Goal: Task Accomplishment & Management: Manage account settings

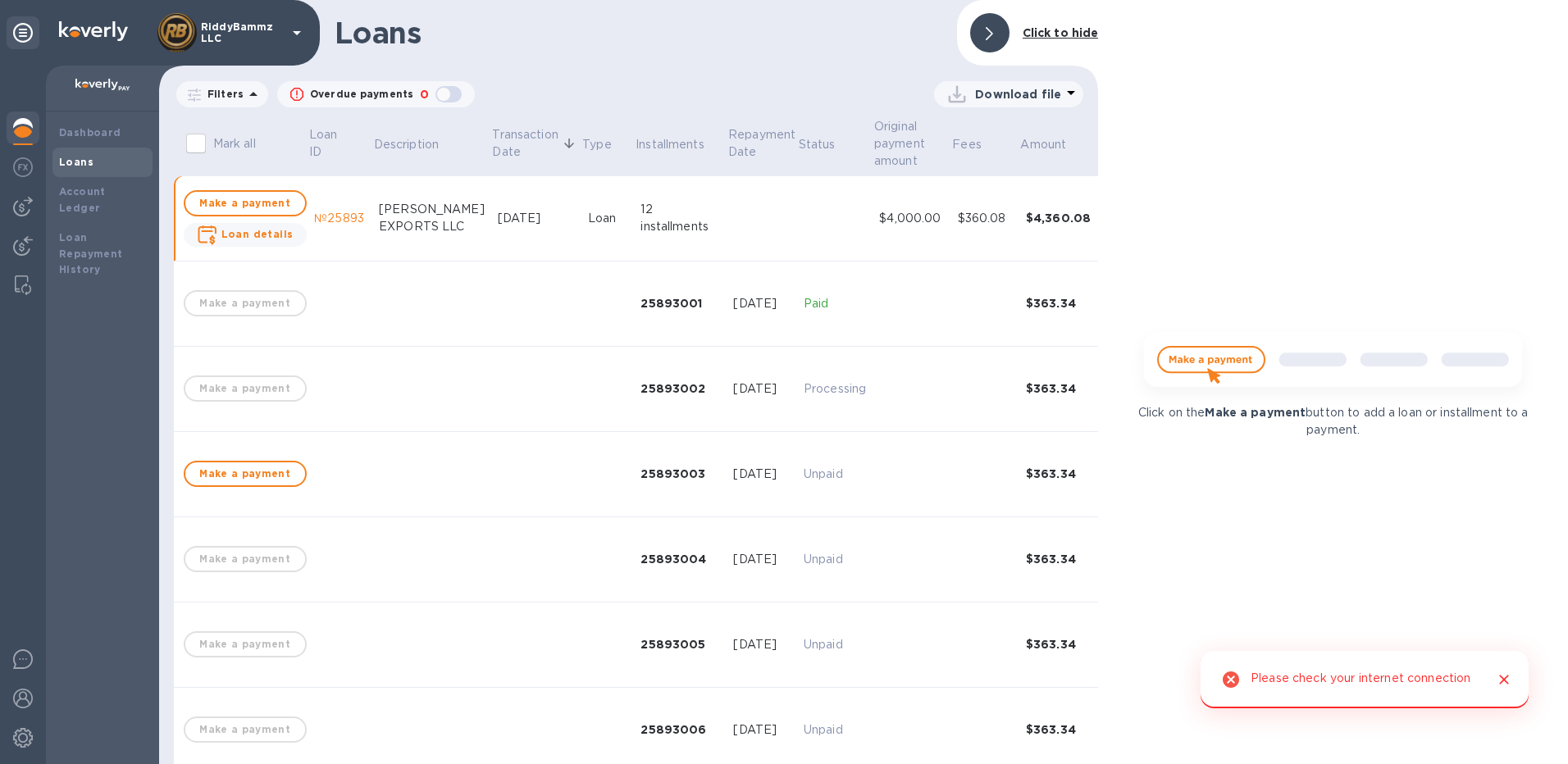
scroll to position [82, 0]
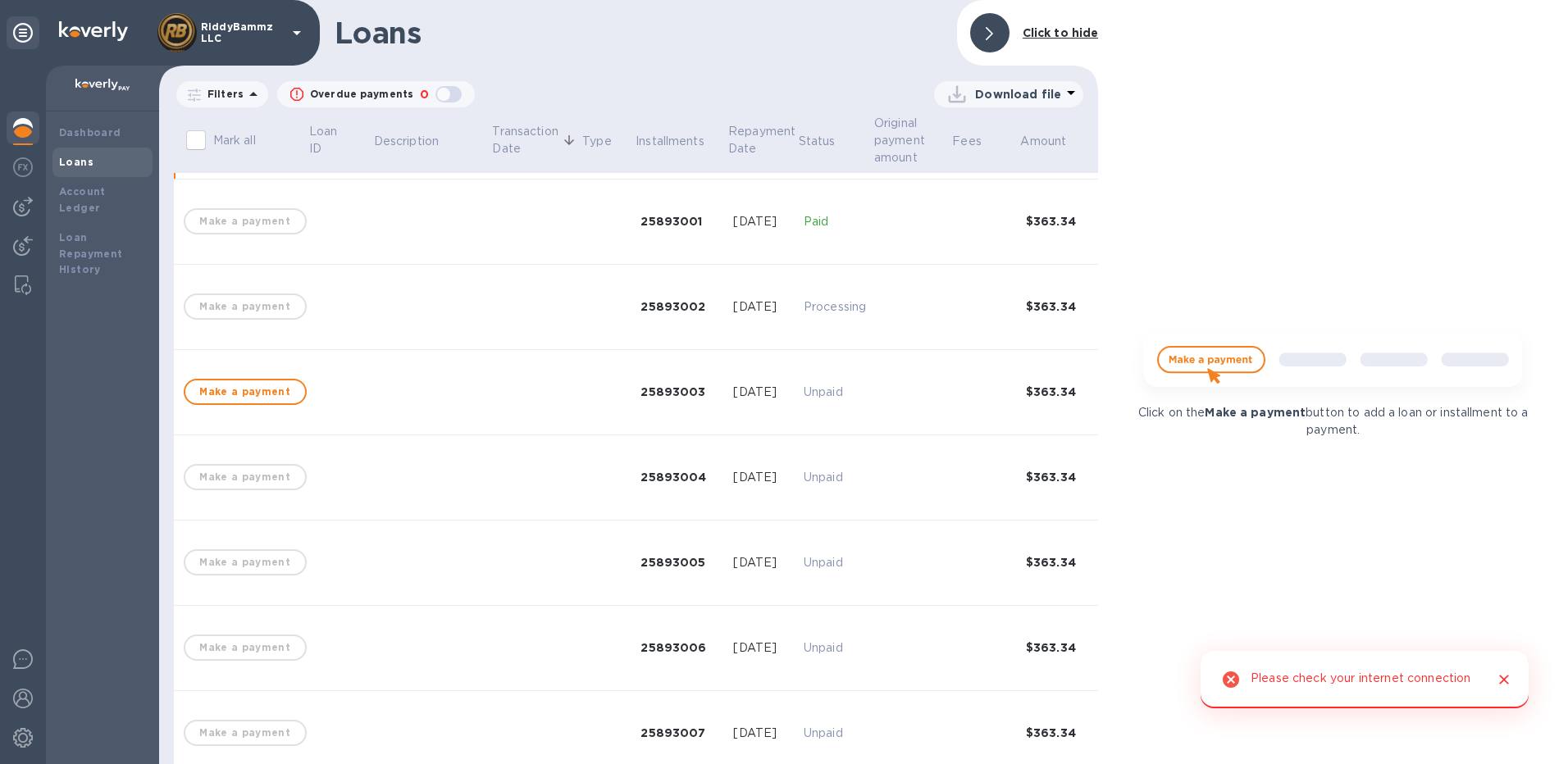
click at [23, 125] on img at bounding box center [23, 127] width 20 height 20
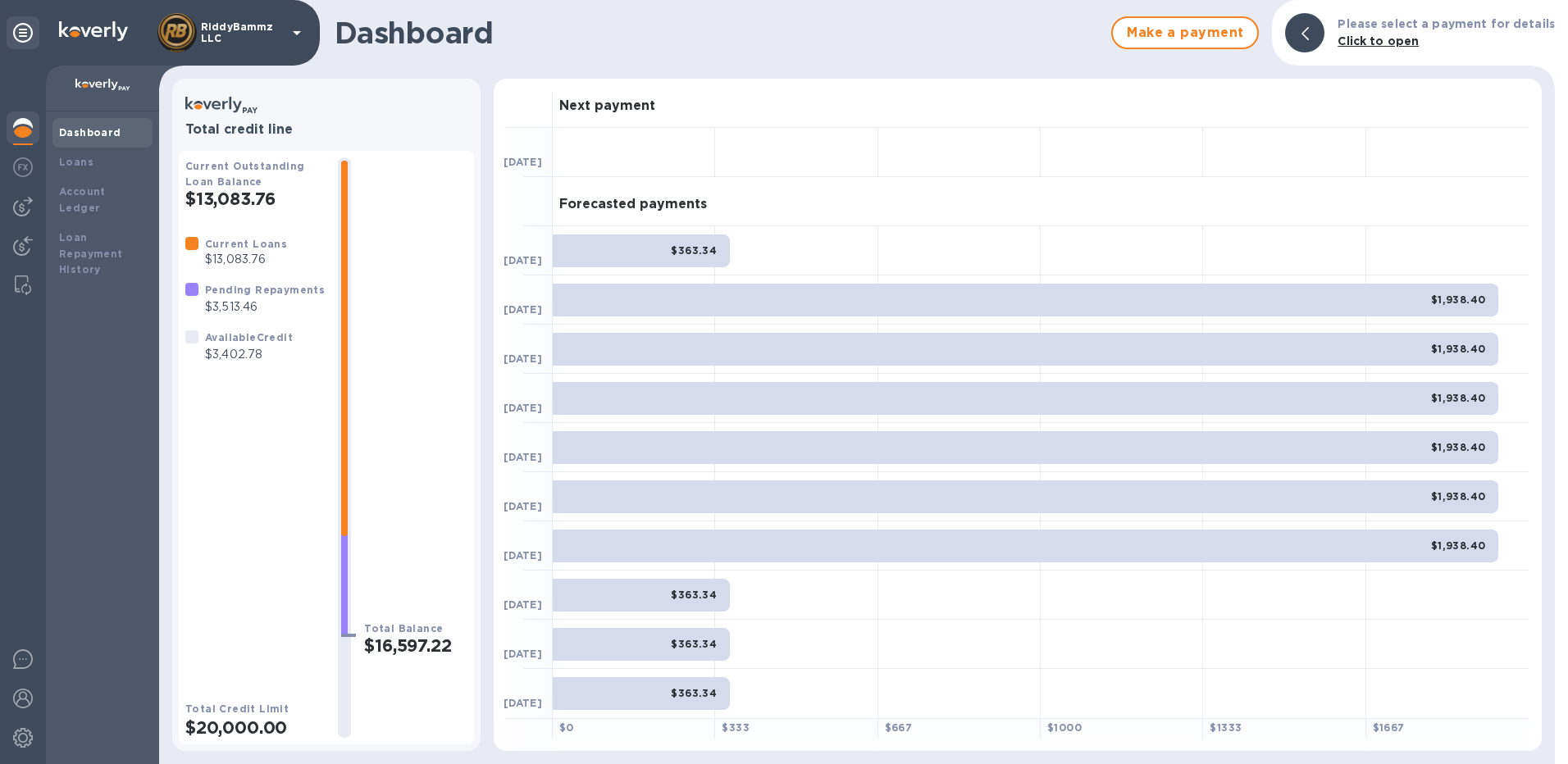
click at [1311, 36] on div at bounding box center [1305, 33] width 40 height 40
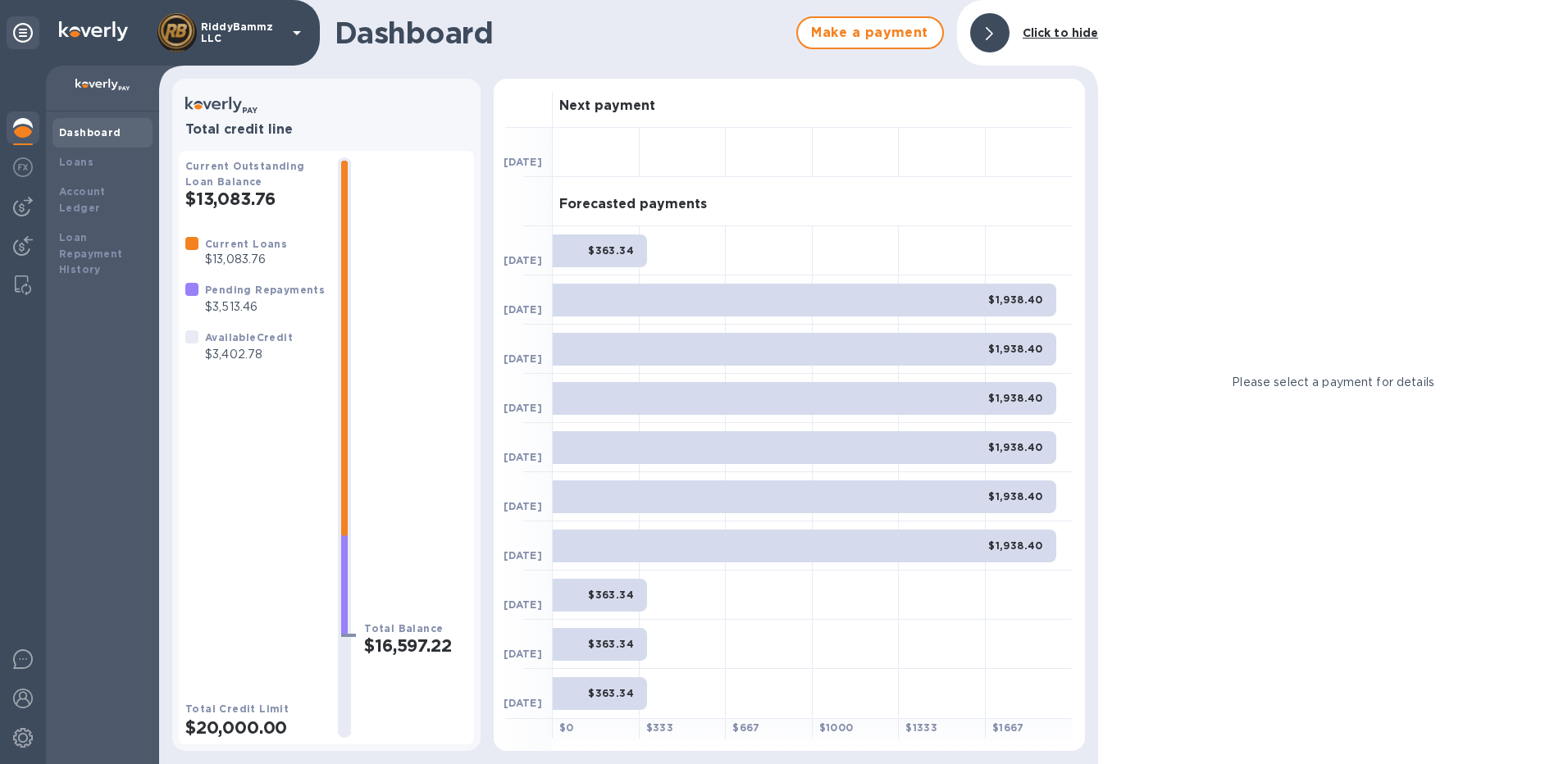
click at [992, 32] on icon at bounding box center [989, 34] width 8 height 13
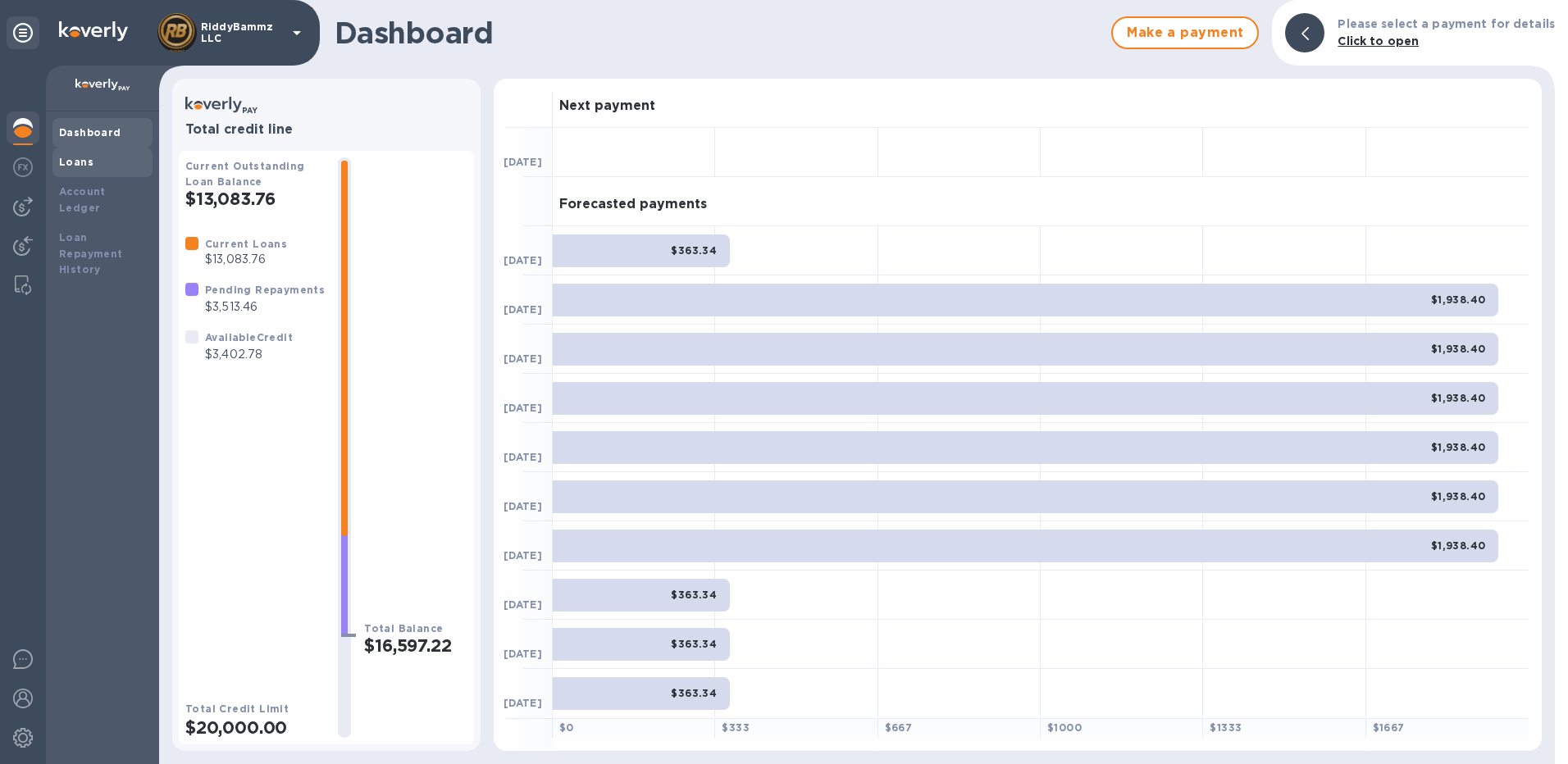
click at [70, 158] on b "Loans" at bounding box center [76, 161] width 35 height 12
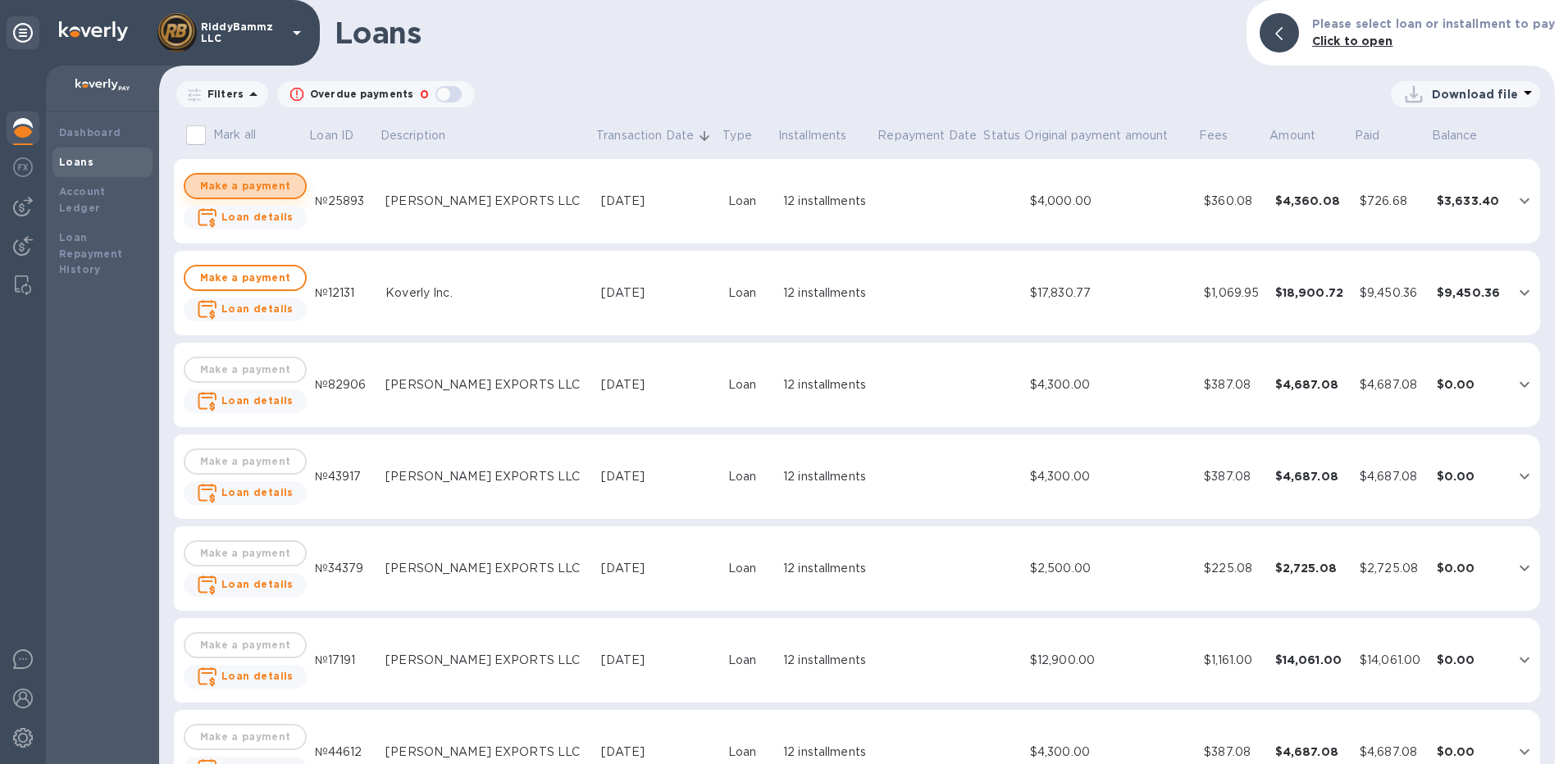
click at [253, 185] on span "Make a payment" at bounding box center [245, 186] width 93 height 20
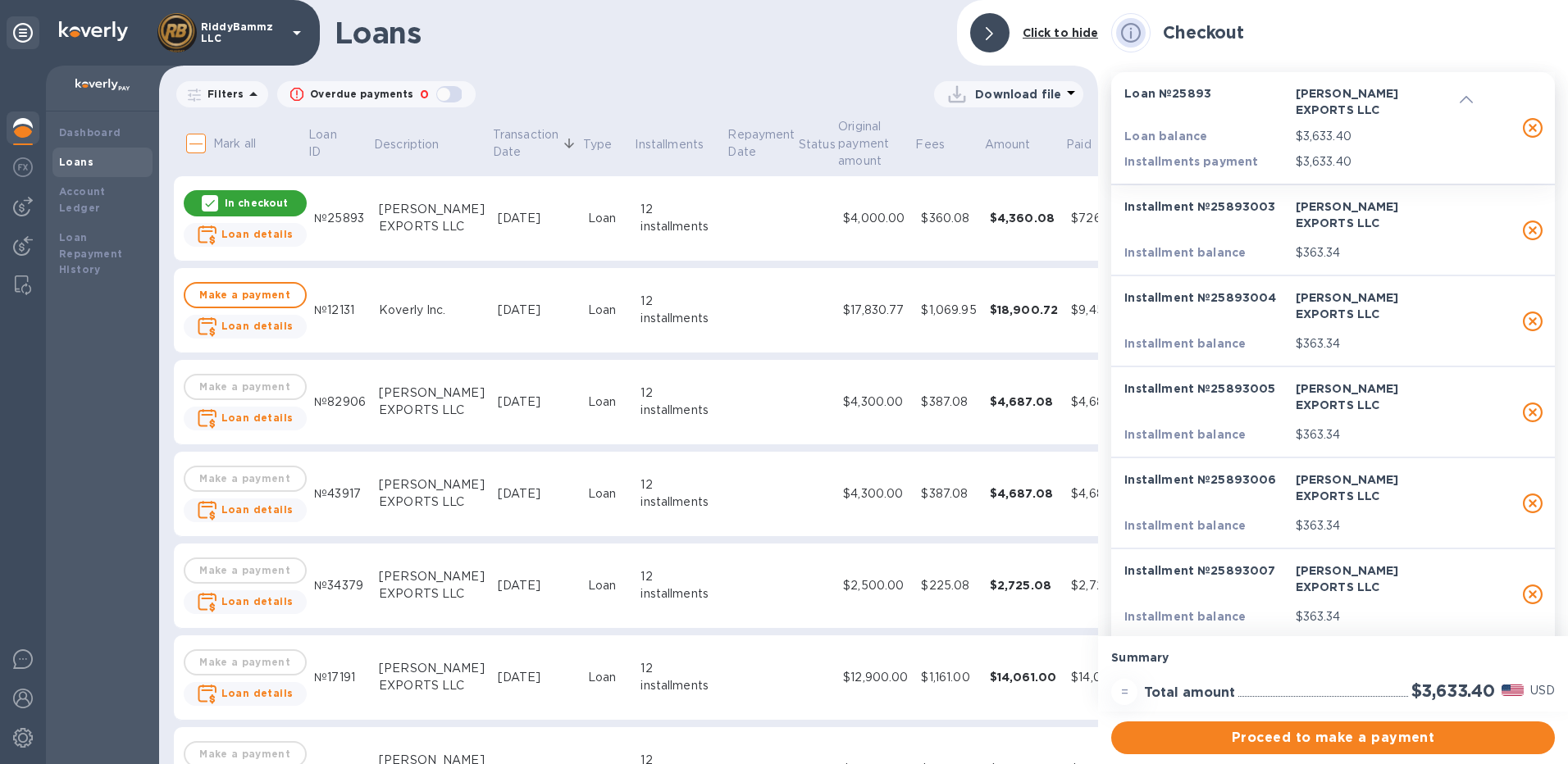
click at [989, 34] on icon at bounding box center [989, 34] width 8 height 13
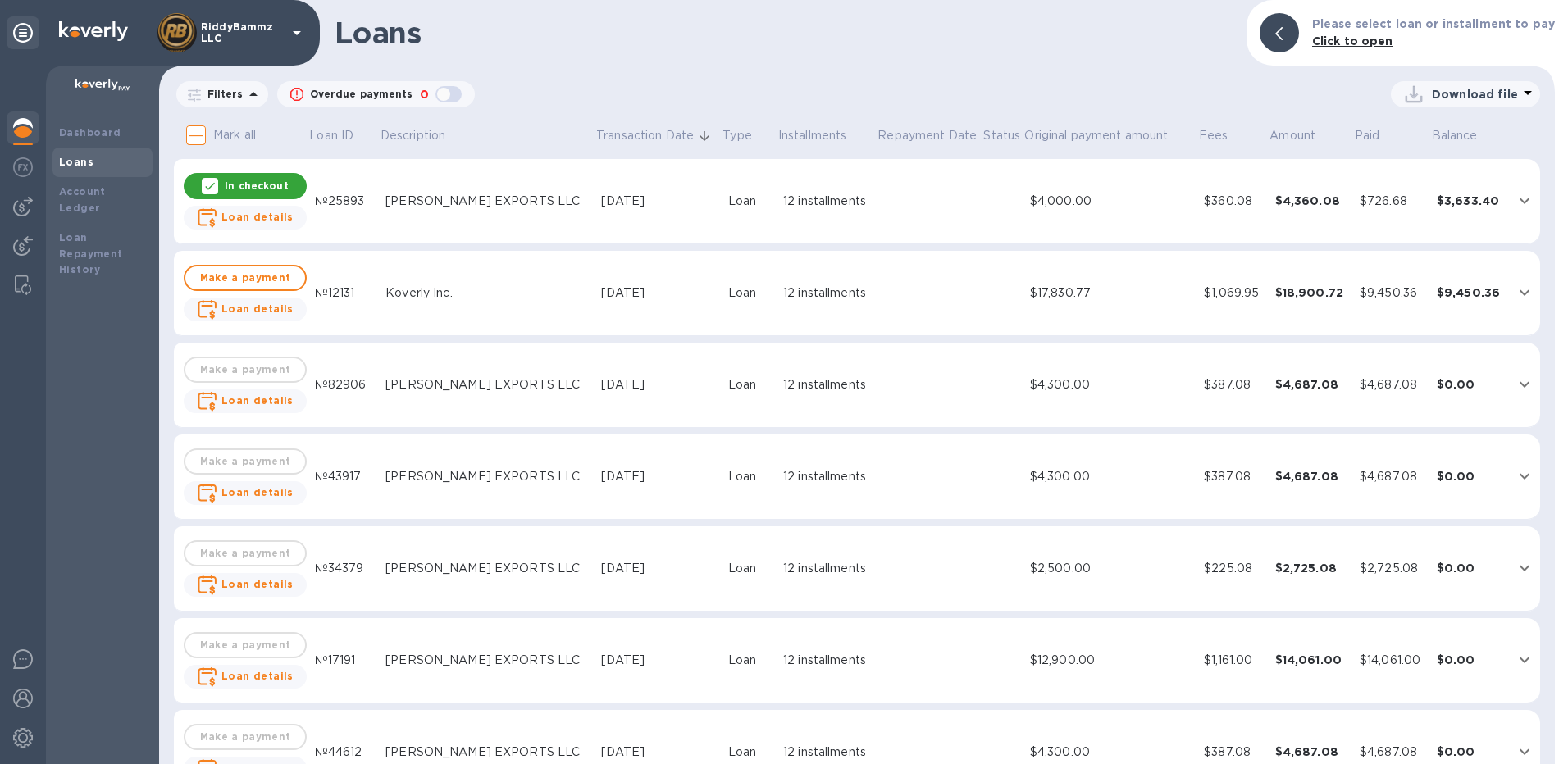
click at [228, 185] on p "In checkout" at bounding box center [256, 186] width 63 height 14
click at [1515, 198] on icon "expand row" at bounding box center [1525, 201] width 20 height 20
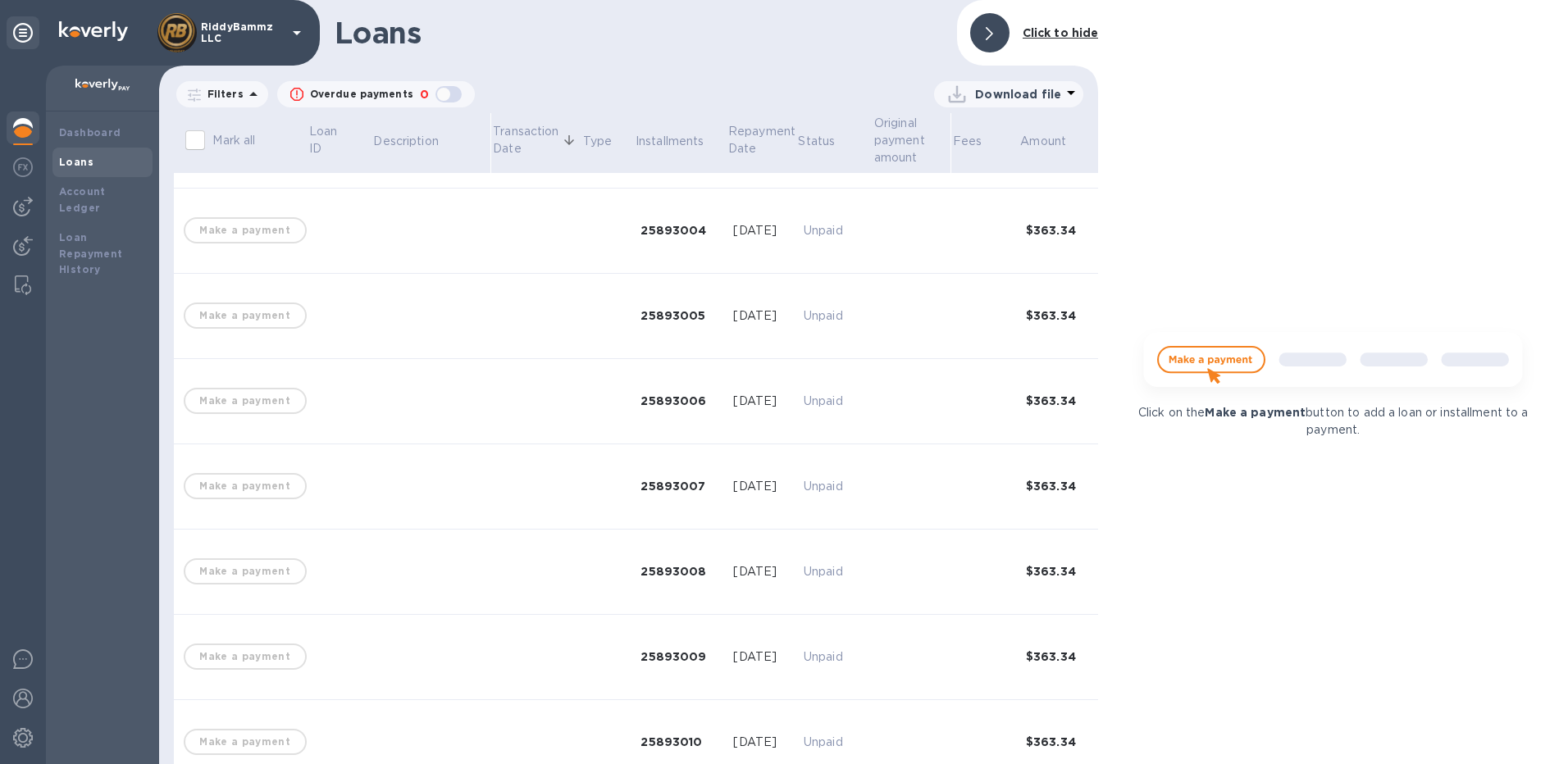
scroll to position [410, 0]
